Goal: Task Accomplishment & Management: Complete application form

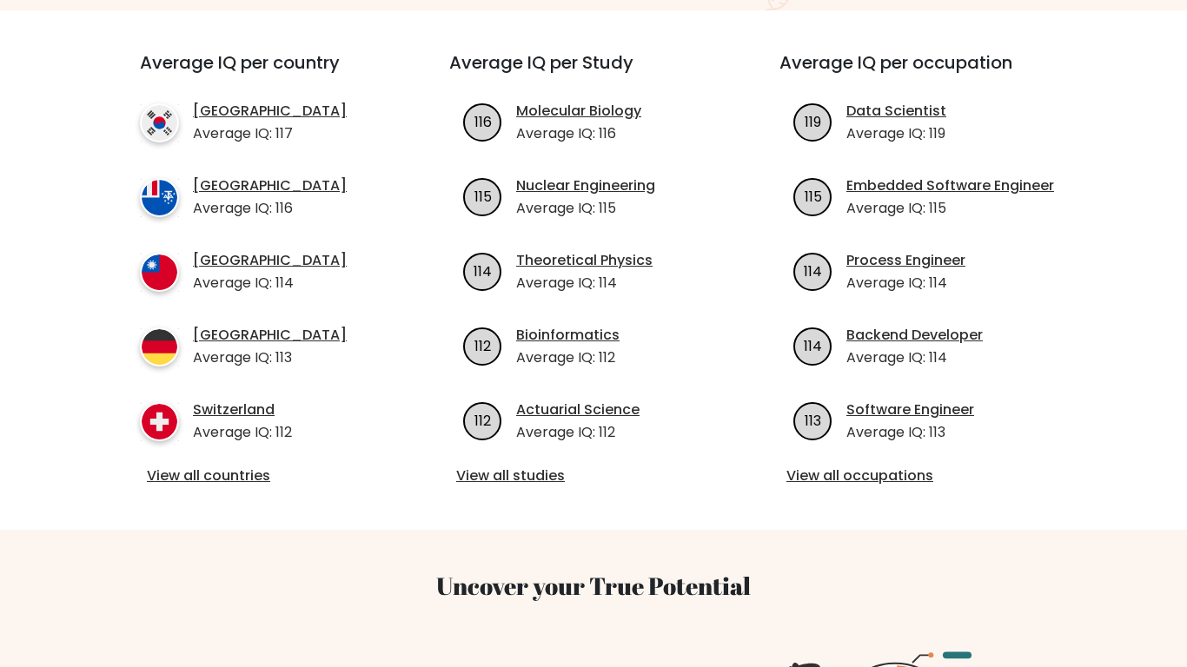
scroll to position [626, 0]
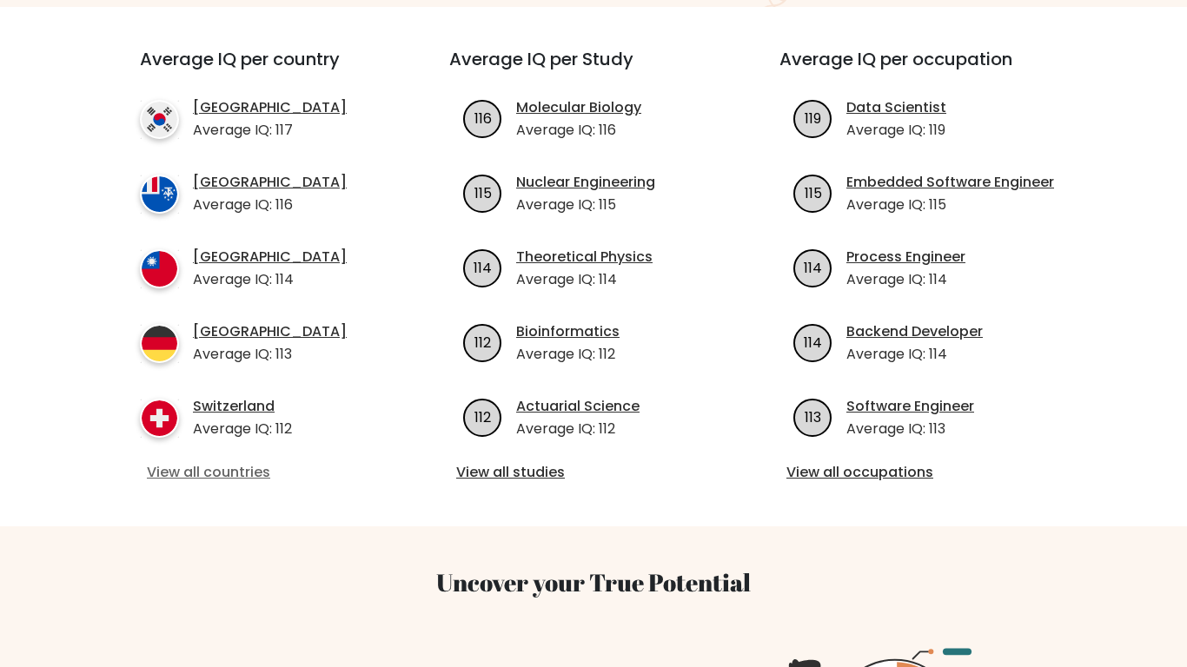
click at [216, 473] on link "View all countries" at bounding box center [263, 472] width 233 height 21
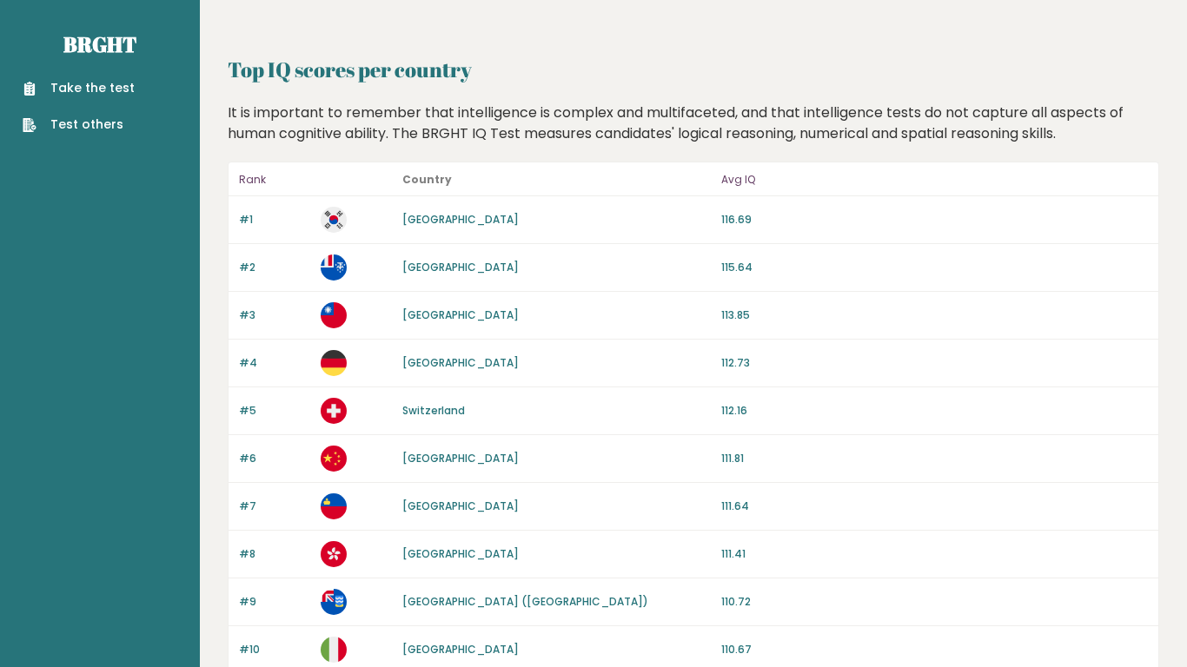
click at [73, 83] on link "Take the test" at bounding box center [79, 88] width 112 height 18
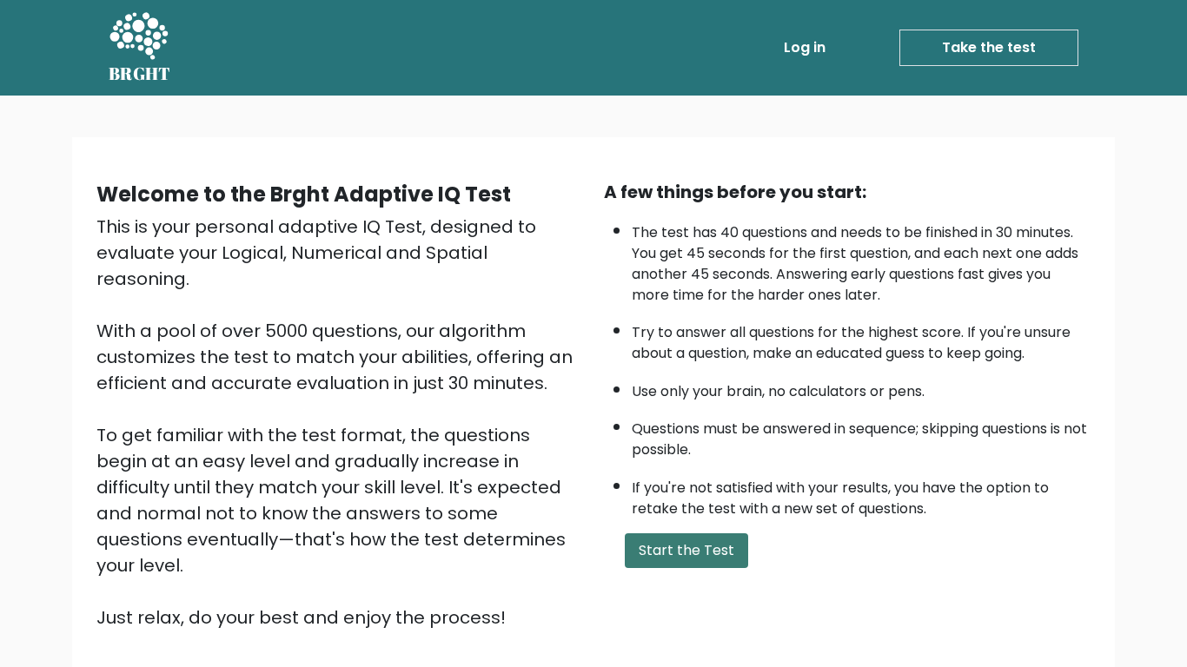
click at [675, 549] on button "Start the Test" at bounding box center [686, 551] width 123 height 35
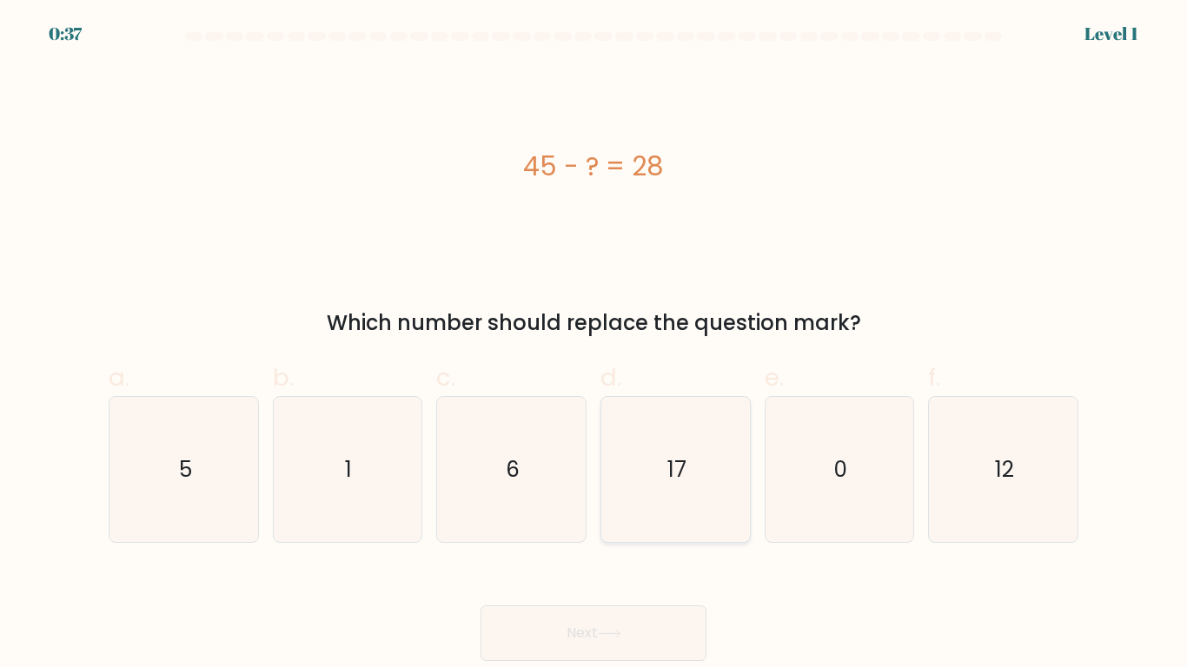
click at [654, 523] on icon "17" at bounding box center [675, 469] width 145 height 145
click at [594, 345] on input "d. 17" at bounding box center [594, 339] width 1 height 11
radio input "true"
click at [611, 654] on button "Next" at bounding box center [594, 634] width 226 height 56
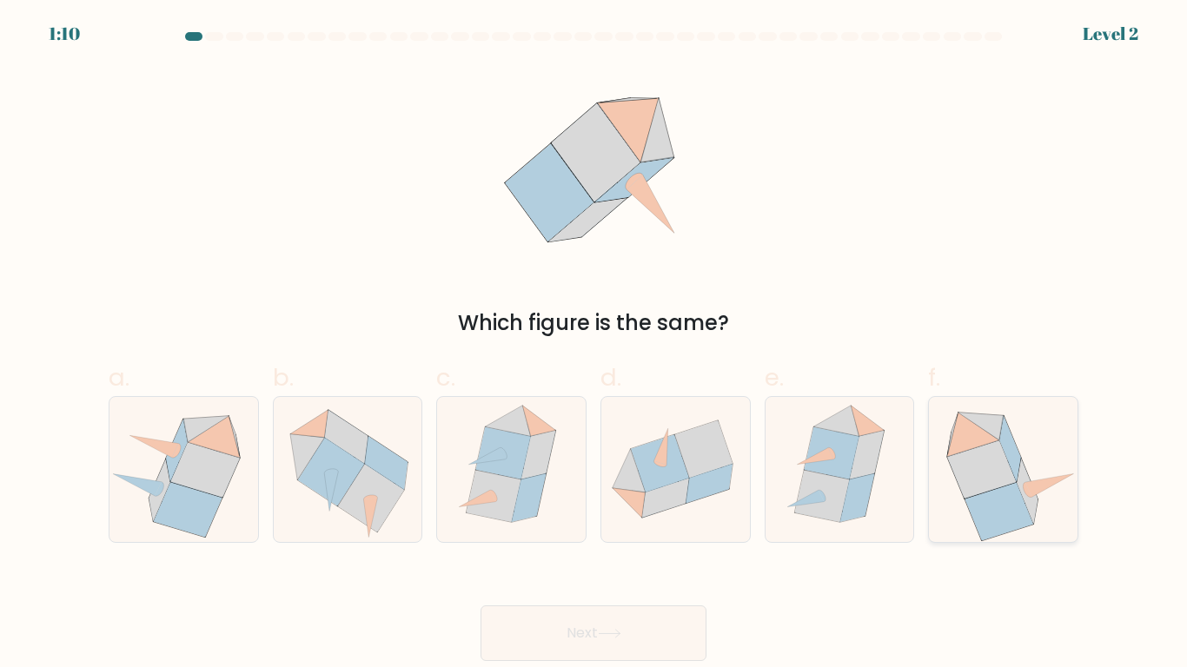
click at [938, 465] on icon at bounding box center [1003, 469] width 149 height 144
click at [594, 345] on input "f." at bounding box center [594, 339] width 1 height 11
radio input "true"
click at [656, 631] on button "Next" at bounding box center [594, 634] width 226 height 56
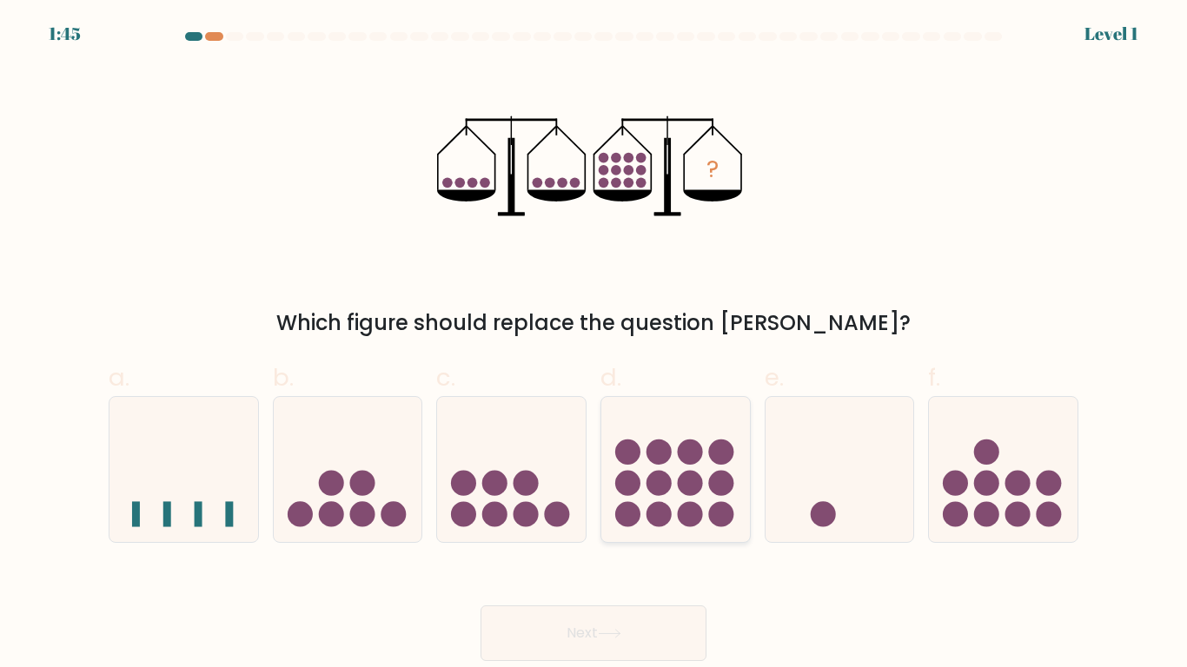
click at [657, 514] on circle at bounding box center [659, 513] width 25 height 25
click at [594, 345] on input "d." at bounding box center [594, 339] width 1 height 11
radio input "true"
click at [578, 640] on button "Next" at bounding box center [594, 634] width 226 height 56
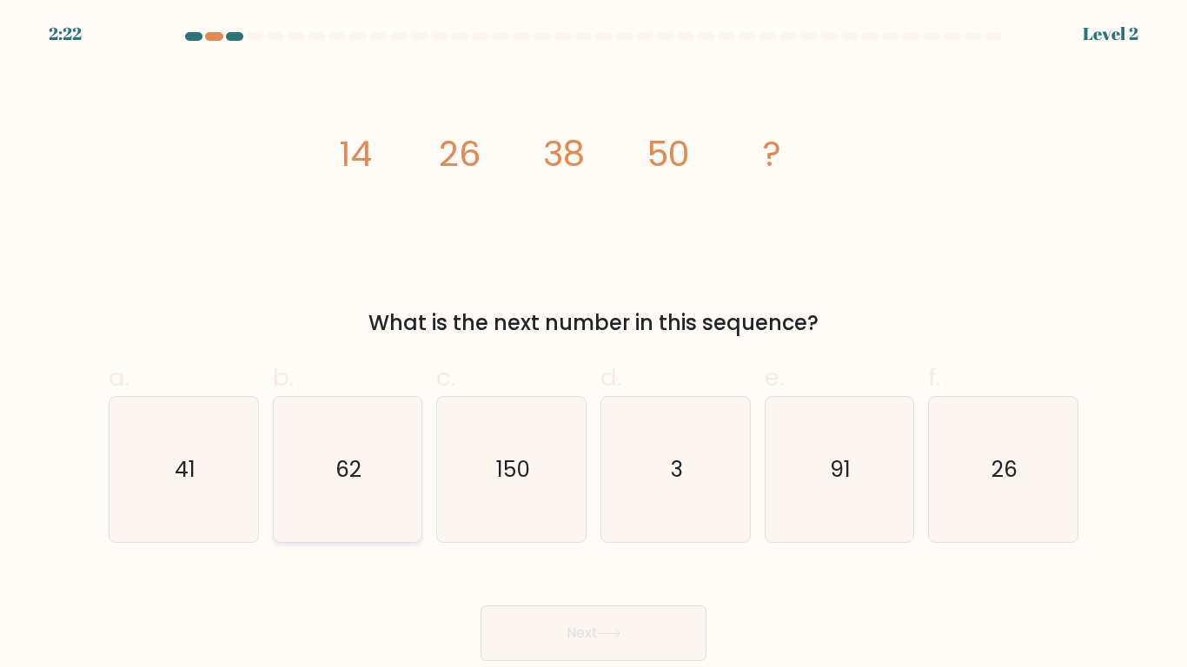
click at [320, 409] on icon "62" at bounding box center [347, 469] width 145 height 145
click at [594, 345] on input "b. 62" at bounding box center [594, 339] width 1 height 11
radio input "true"
click at [546, 613] on button "Next" at bounding box center [594, 634] width 226 height 56
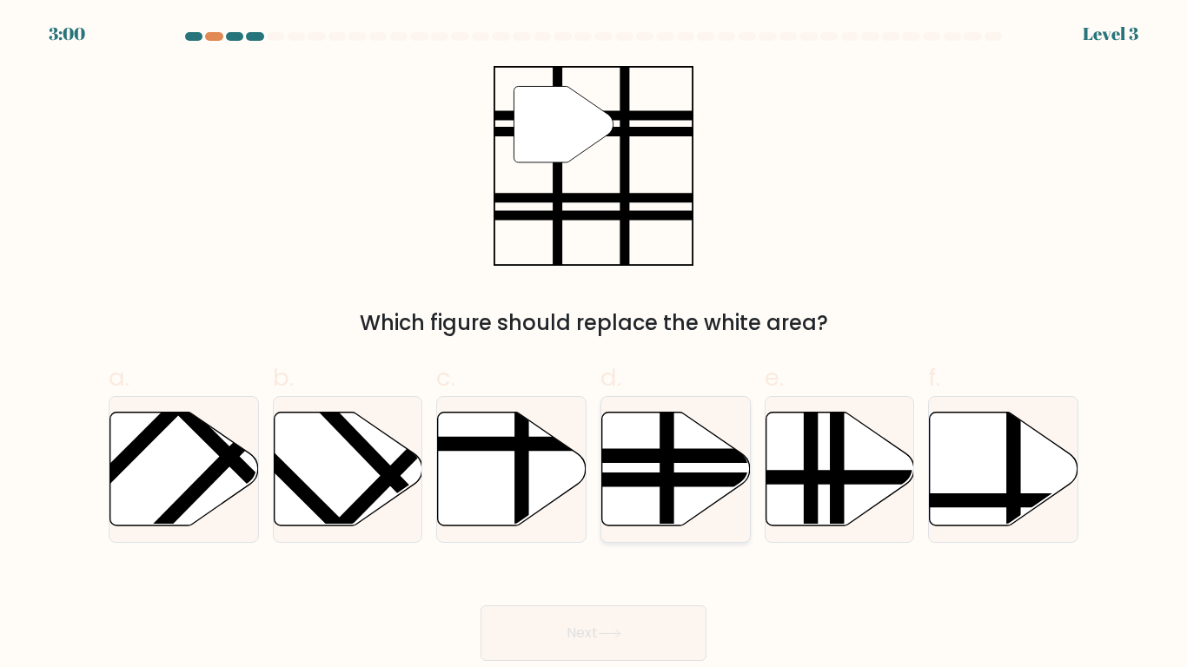
click at [630, 480] on line at bounding box center [721, 480] width 299 height 0
click at [594, 345] on input "d." at bounding box center [594, 339] width 1 height 11
radio input "true"
click at [544, 622] on button "Next" at bounding box center [594, 634] width 226 height 56
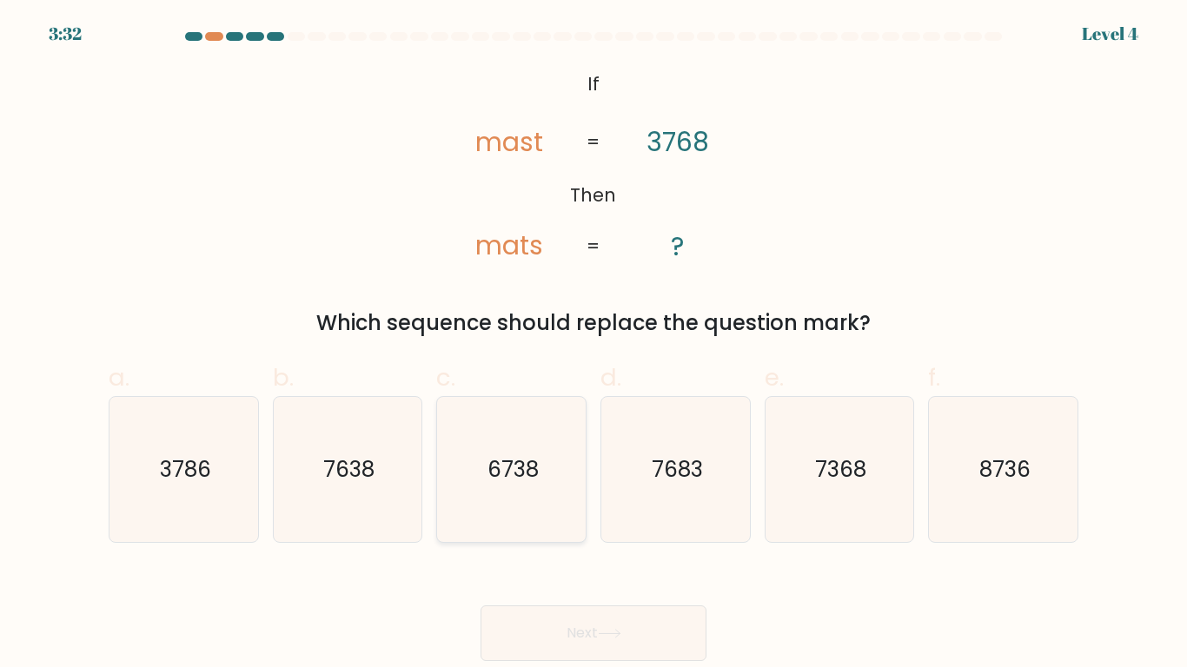
click at [505, 498] on icon "6738" at bounding box center [511, 469] width 145 height 145
click at [594, 345] on input "c. 6738" at bounding box center [594, 339] width 1 height 11
radio input "true"
click at [498, 629] on button "Next" at bounding box center [594, 634] width 226 height 56
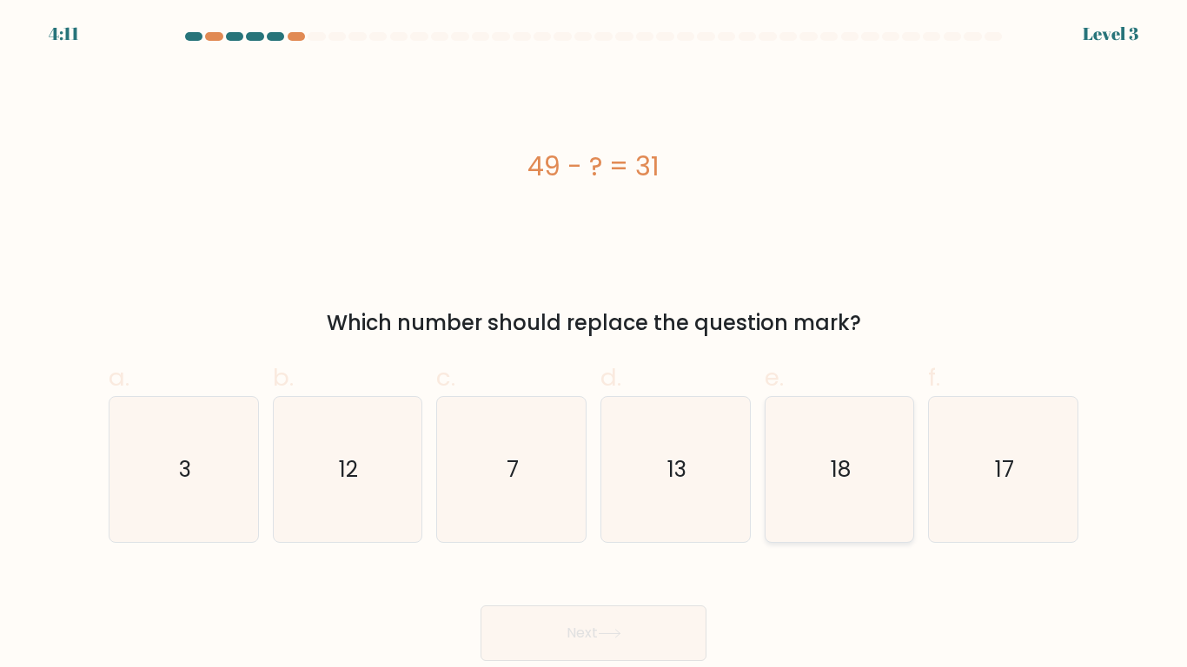
click at [867, 423] on icon "18" at bounding box center [838, 469] width 145 height 145
click at [594, 345] on input "e. 18" at bounding box center [594, 339] width 1 height 11
radio input "true"
click at [673, 637] on button "Next" at bounding box center [594, 634] width 226 height 56
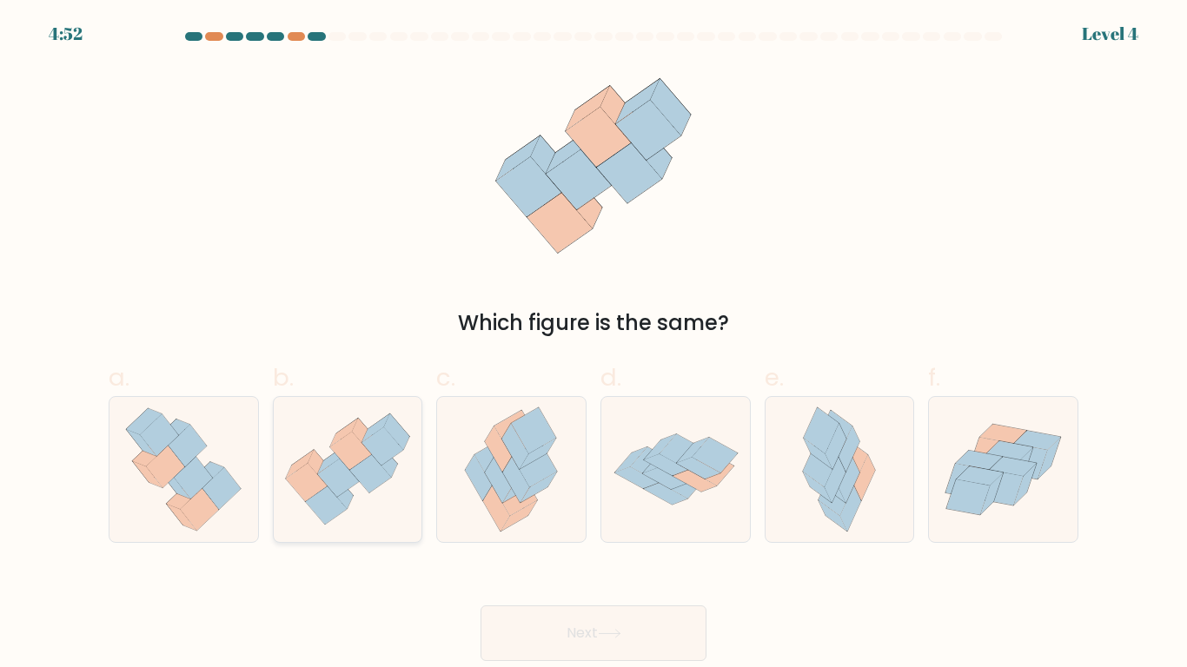
click at [297, 503] on icon at bounding box center [348, 470] width 149 height 128
click at [594, 345] on input "b." at bounding box center [594, 339] width 1 height 11
radio input "true"
click at [527, 622] on button "Next" at bounding box center [594, 634] width 226 height 56
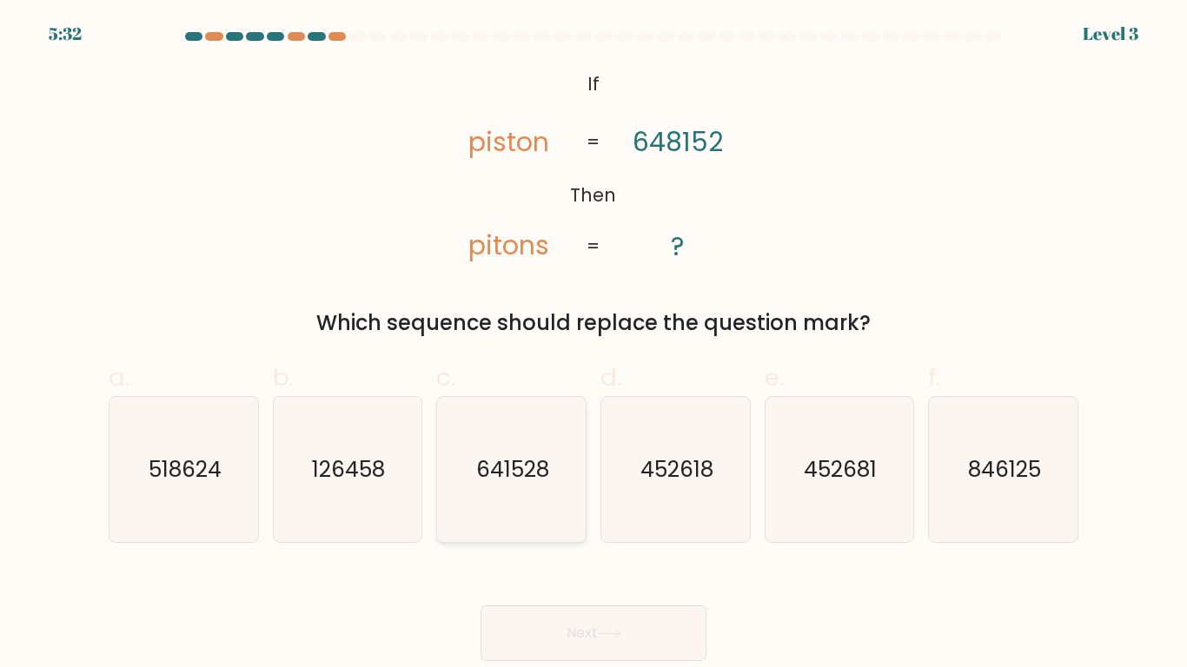
click at [516, 483] on text "641528" at bounding box center [512, 469] width 73 height 30
click at [594, 345] on input "c. 641528" at bounding box center [594, 339] width 1 height 11
radio input "true"
click at [514, 635] on button "Next" at bounding box center [594, 634] width 226 height 56
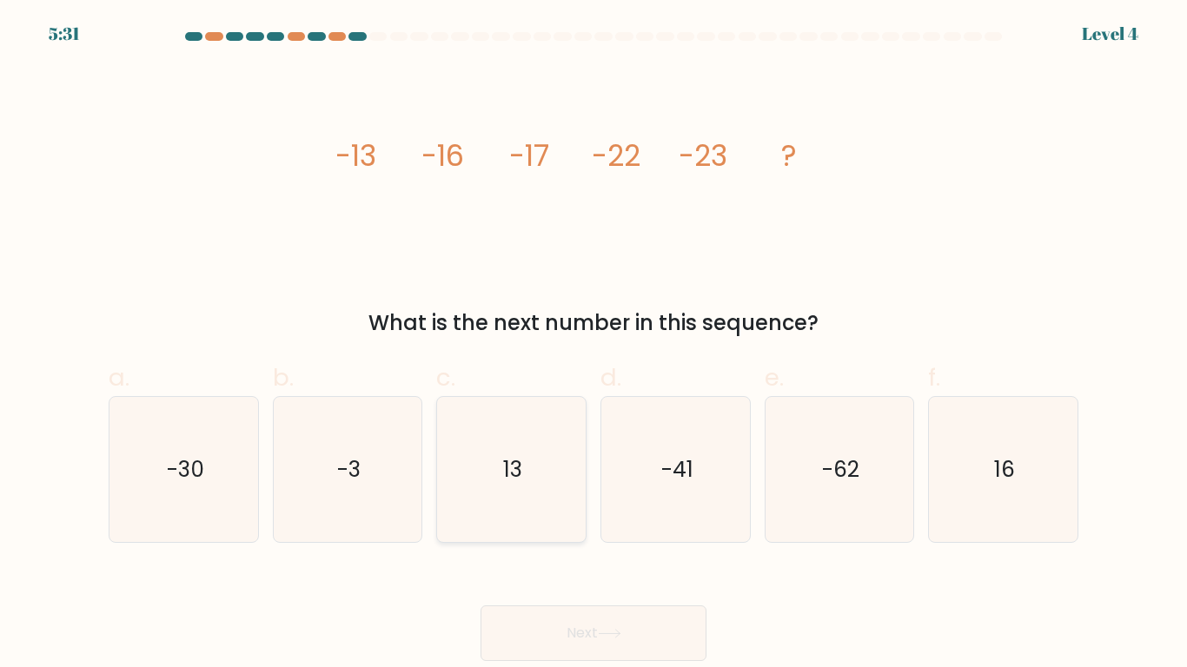
click at [526, 539] on icon "13" at bounding box center [511, 469] width 145 height 145
click at [594, 345] on input "c. 13" at bounding box center [594, 339] width 1 height 11
radio input "true"
click at [527, 620] on button "Next" at bounding box center [594, 634] width 226 height 56
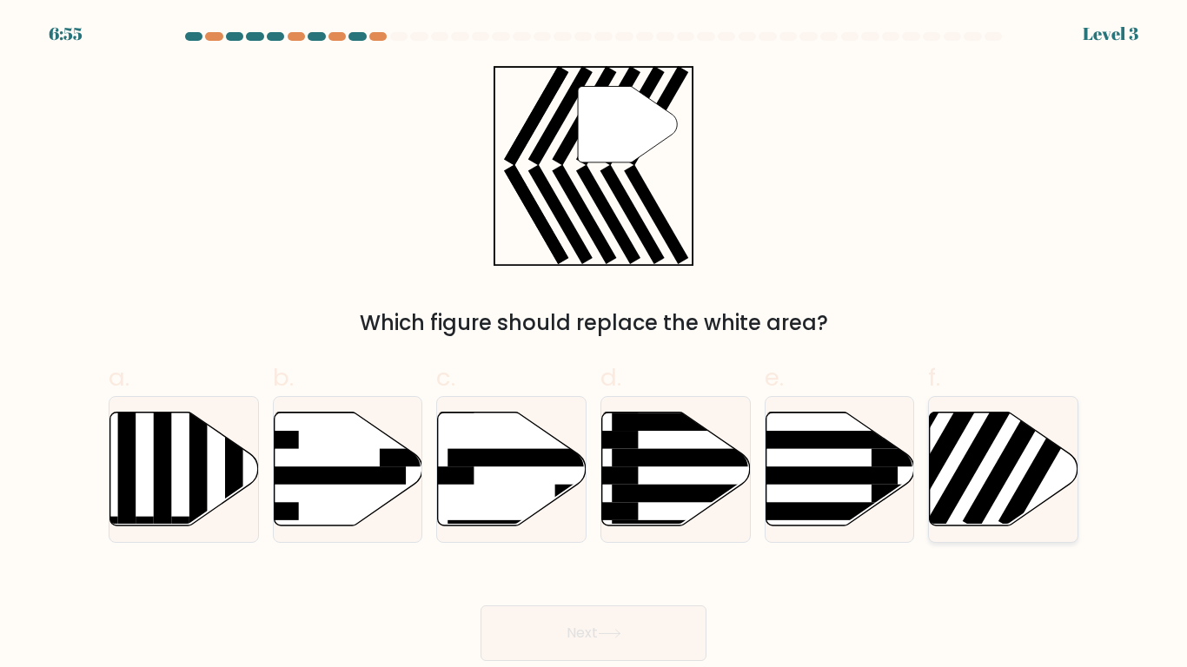
click at [998, 505] on icon at bounding box center [1004, 469] width 149 height 114
click at [594, 345] on input "f." at bounding box center [594, 339] width 1 height 11
radio input "true"
click at [562, 628] on button "Next" at bounding box center [594, 634] width 226 height 56
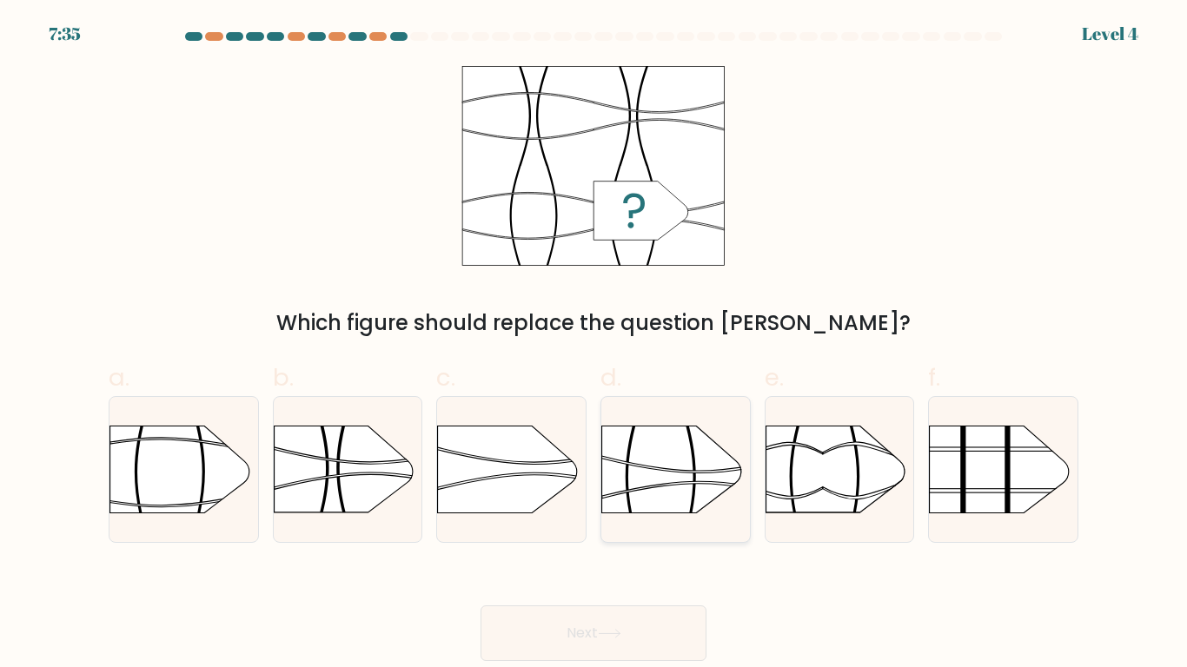
click at [643, 499] on rect at bounding box center [601, 404] width 386 height 294
click at [594, 345] on input "d." at bounding box center [594, 339] width 1 height 11
radio input "true"
click at [576, 630] on button "Next" at bounding box center [594, 634] width 226 height 56
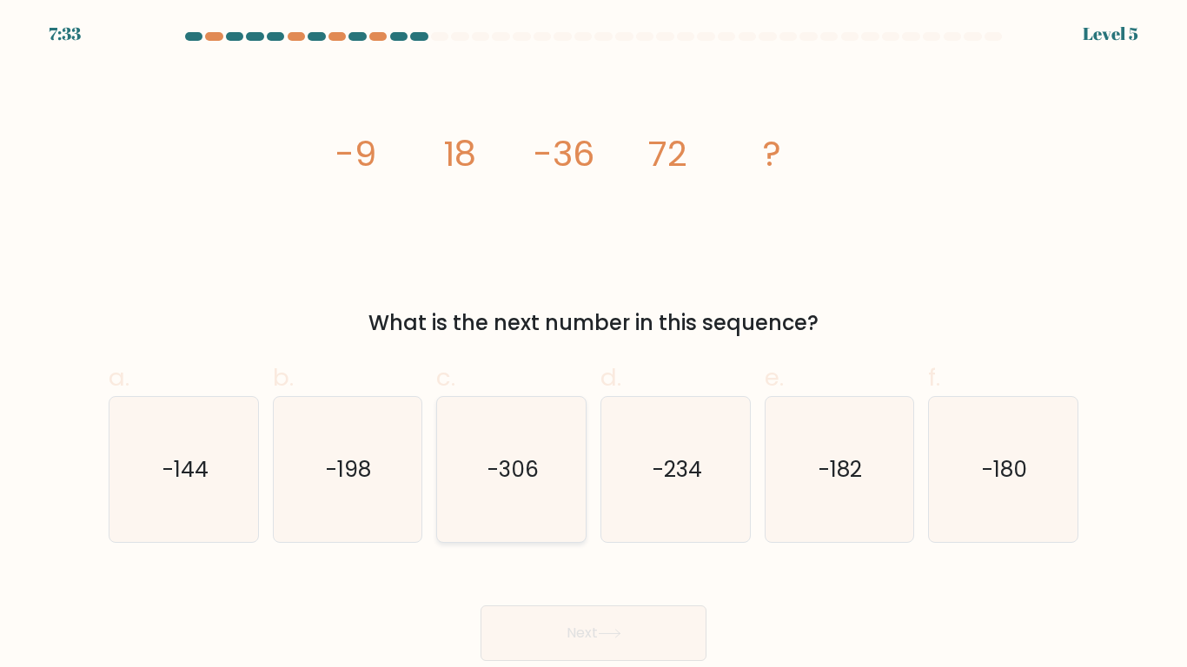
click at [560, 505] on icon "-306" at bounding box center [511, 469] width 145 height 145
click at [594, 345] on input "c. -306" at bounding box center [594, 339] width 1 height 11
radio input "true"
click at [516, 607] on button "Next" at bounding box center [594, 634] width 226 height 56
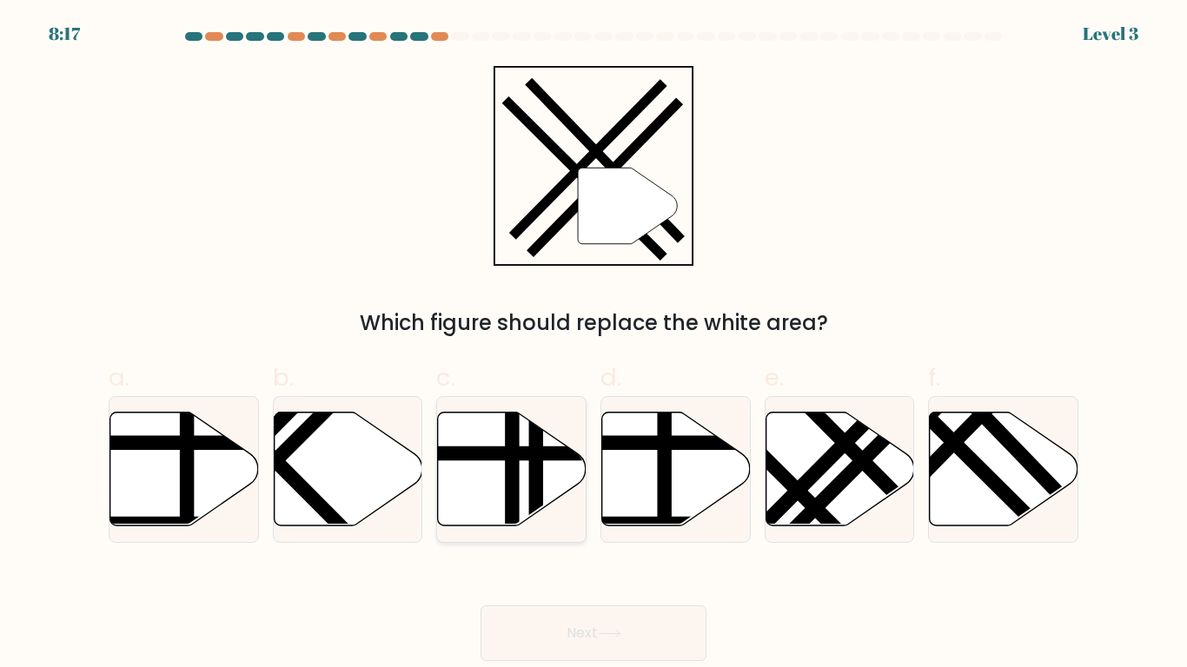
click at [438, 435] on icon at bounding box center [512, 469] width 149 height 114
click at [594, 345] on input "c." at bounding box center [594, 339] width 1 height 11
radio input "true"
click at [504, 630] on button "Next" at bounding box center [594, 634] width 226 height 56
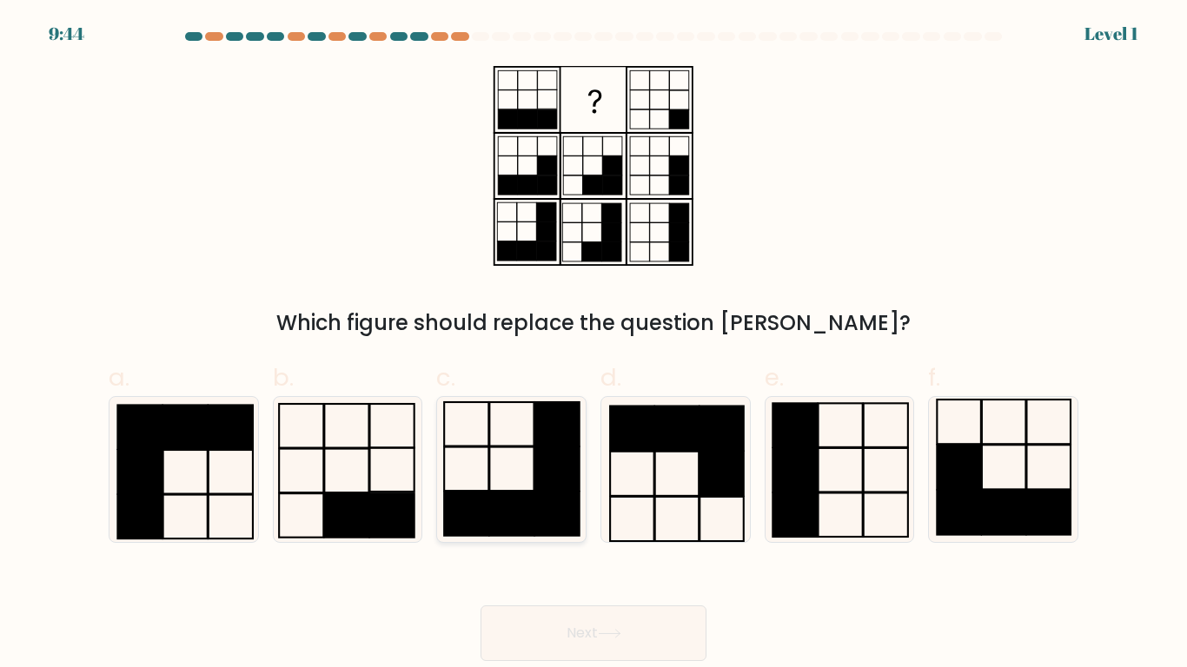
click at [507, 506] on rect at bounding box center [511, 514] width 44 height 44
click at [594, 345] on input "c." at bounding box center [594, 339] width 1 height 11
radio input "true"
click at [512, 652] on button "Next" at bounding box center [594, 634] width 226 height 56
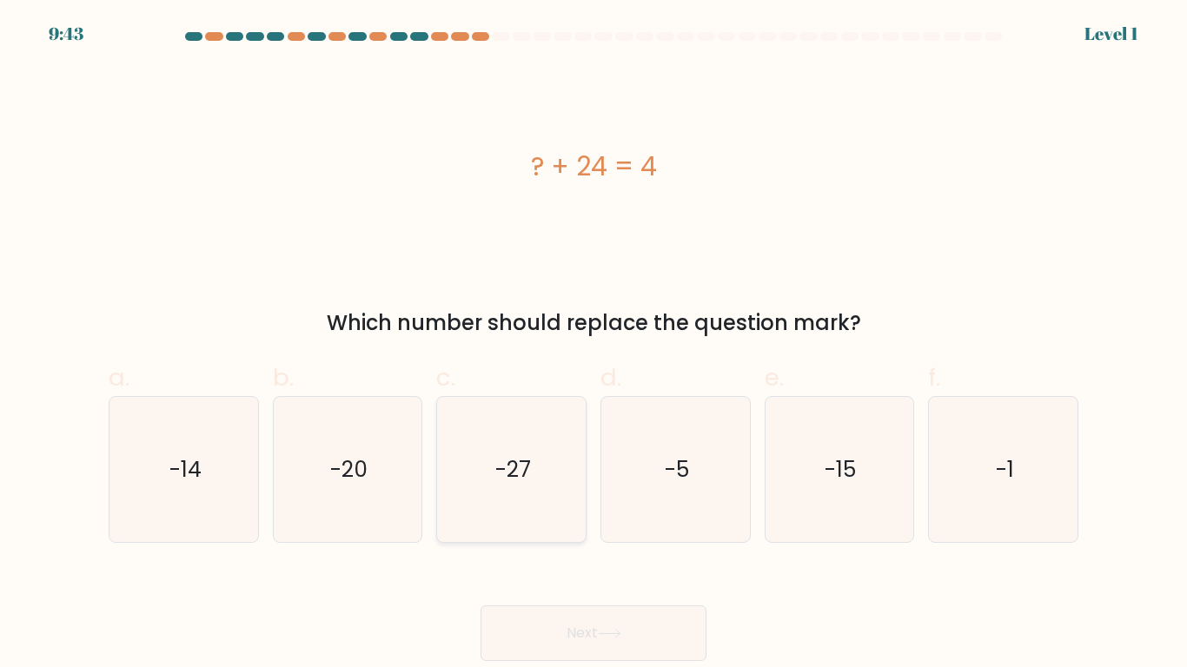
click at [499, 518] on icon "-27" at bounding box center [511, 469] width 145 height 145
click at [594, 345] on input "c. -27" at bounding box center [594, 339] width 1 height 11
radio input "true"
click at [475, 625] on div "Next" at bounding box center [593, 612] width 991 height 97
click at [453, 461] on icon "-27" at bounding box center [511, 469] width 143 height 143
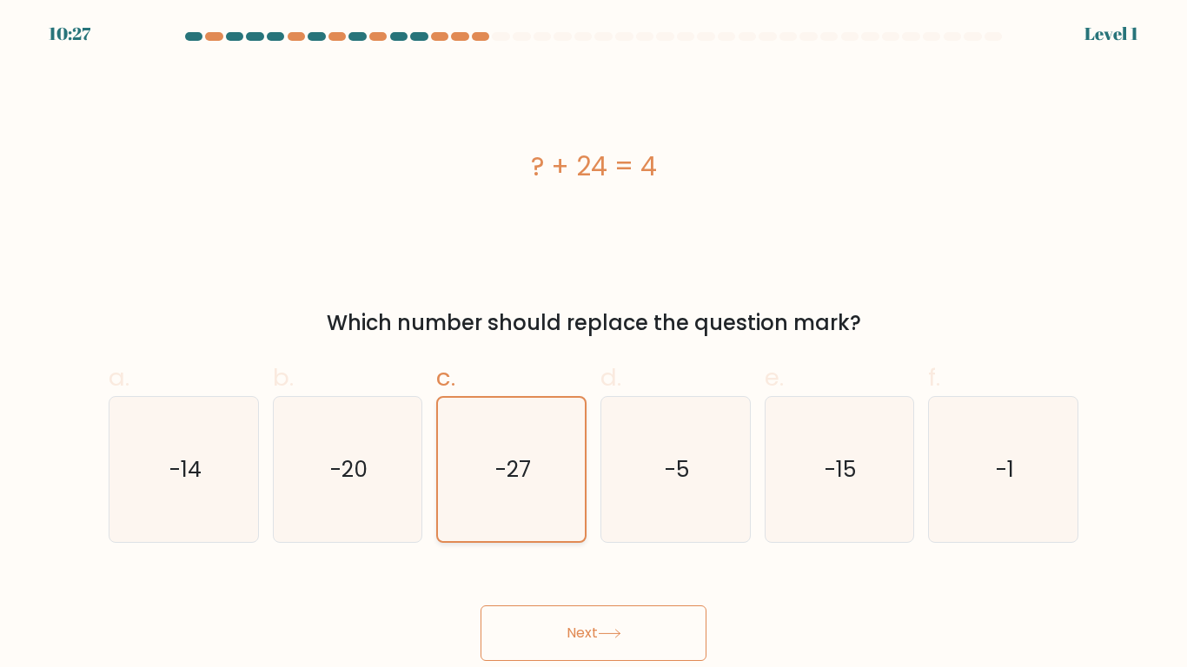
click at [594, 345] on input "c. -27" at bounding box center [594, 339] width 1 height 11
